Goal: Task Accomplishment & Management: Complete application form

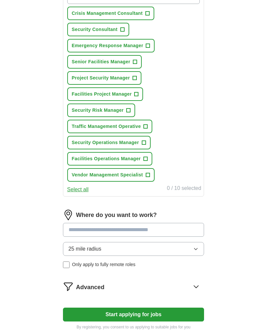
scroll to position [136, 0]
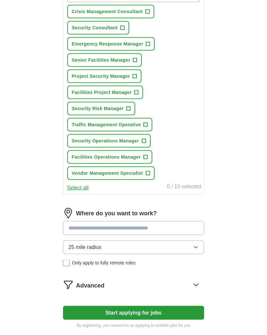
click at [83, 90] on span "Facilities Project Manager" at bounding box center [102, 92] width 60 height 7
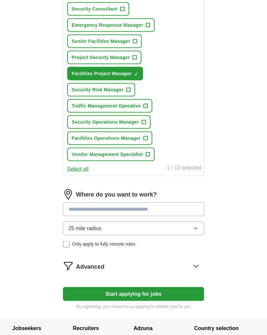
scroll to position [155, 0]
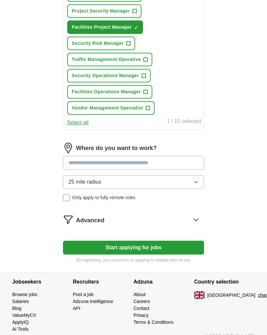
click at [78, 161] on input at bounding box center [133, 163] width 141 height 14
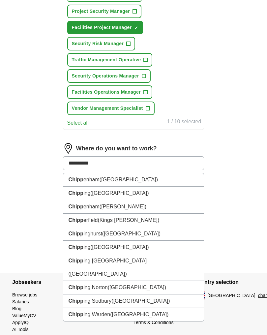
type input "**********"
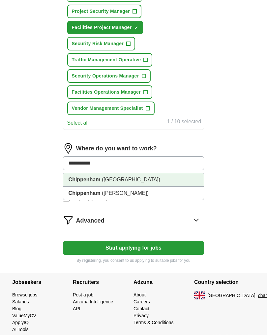
click at [77, 177] on strong "Chippenham" at bounding box center [85, 180] width 32 height 6
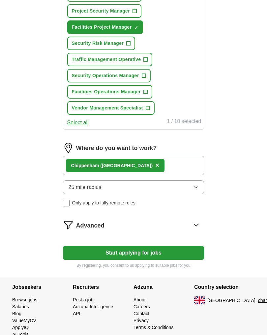
scroll to position [209, 0]
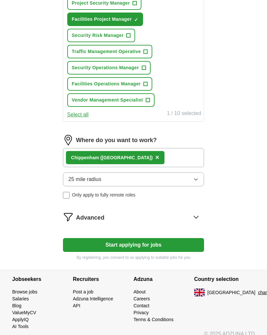
click at [130, 245] on button "Start applying for jobs" at bounding box center [133, 245] width 141 height 14
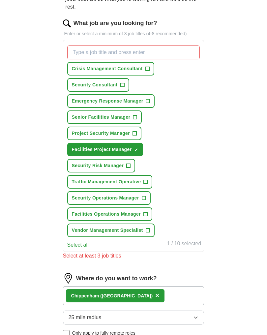
scroll to position [78, 0]
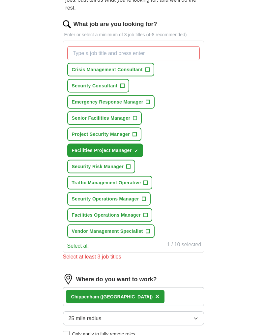
click at [77, 48] on input "What job are you looking for?" at bounding box center [133, 53] width 133 height 14
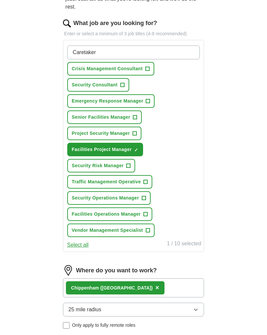
click at [146, 100] on span "+" at bounding box center [148, 102] width 4 height 5
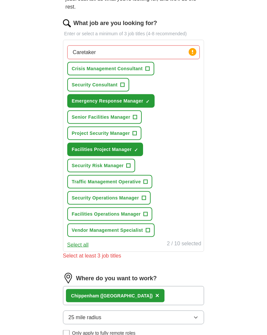
scroll to position [79, 0]
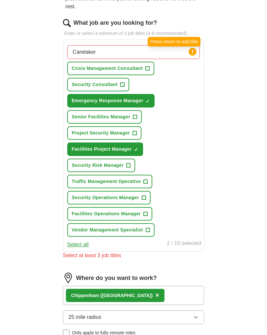
click at [192, 49] on circle at bounding box center [193, 52] width 8 height 8
click at [116, 52] on input "Caretaker" at bounding box center [133, 52] width 133 height 14
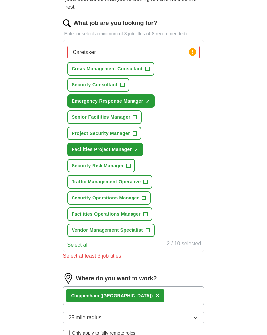
click at [39, 121] on div "Let ApplyIQ do the hard work of searching and applying for jobs. Just tell us w…" at bounding box center [134, 208] width 190 height 460
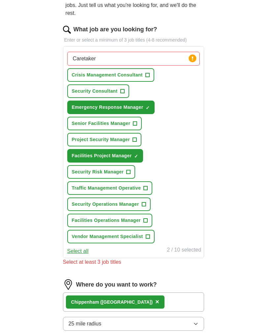
scroll to position [72, 0]
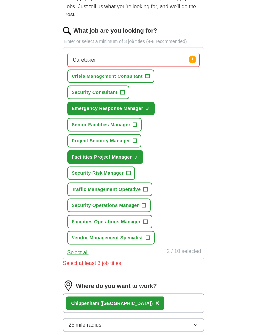
click at [85, 61] on input "Caretaker" at bounding box center [133, 60] width 133 height 14
click at [72, 59] on input "Caretaker" at bounding box center [133, 60] width 133 height 14
type input "Building Caretaker"
click at [192, 58] on icon at bounding box center [192, 60] width 1 height 4
click at [194, 66] on input "Building Caretaker" at bounding box center [133, 60] width 133 height 14
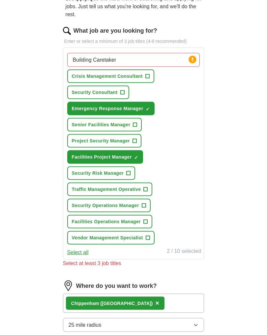
click at [190, 91] on div "Building Caretaker Press return to add title Crisis Management Consultant + Sec…" at bounding box center [134, 148] width 136 height 197
click at [26, 117] on div "ApplyIQ Let ApplyIQ do the hard work of searching and applying for jobs. Just t…" at bounding box center [133, 196] width 253 height 497
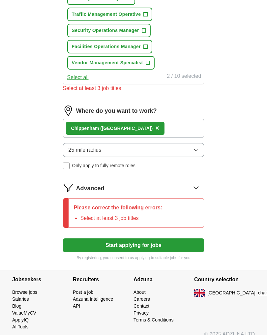
scroll to position [247, 0]
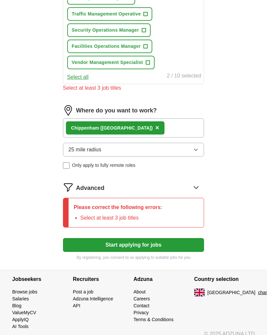
click at [125, 246] on button "Start applying for jobs" at bounding box center [133, 245] width 141 height 14
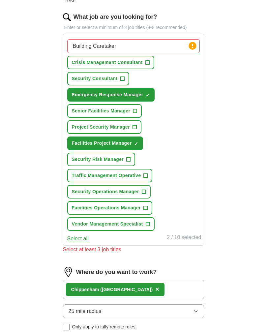
scroll to position [84, 0]
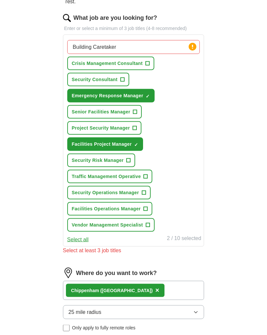
click at [143, 65] on button "Crisis Management Consultant +" at bounding box center [110, 64] width 87 height 14
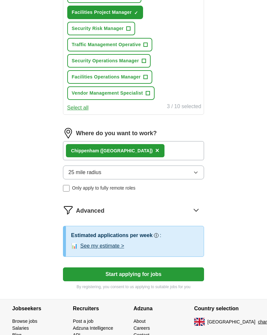
click at [126, 275] on button "Start applying for jobs" at bounding box center [133, 274] width 141 height 14
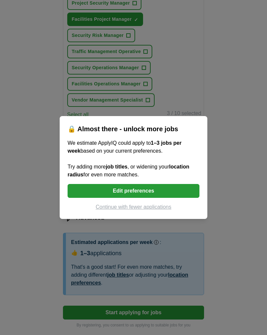
click at [122, 211] on button "Continue with fewer applications" at bounding box center [134, 207] width 132 height 8
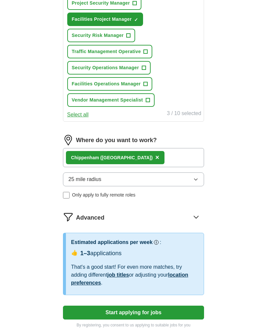
select select "**"
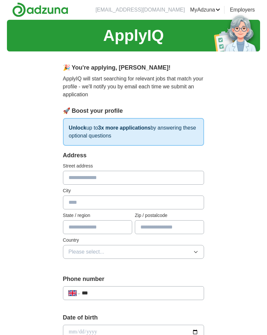
scroll to position [0, 0]
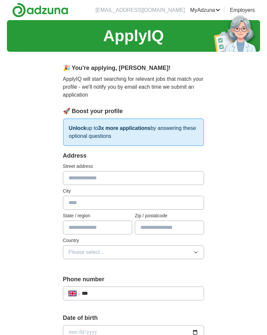
click at [77, 179] on input "text" at bounding box center [133, 178] width 141 height 14
type input "*"
